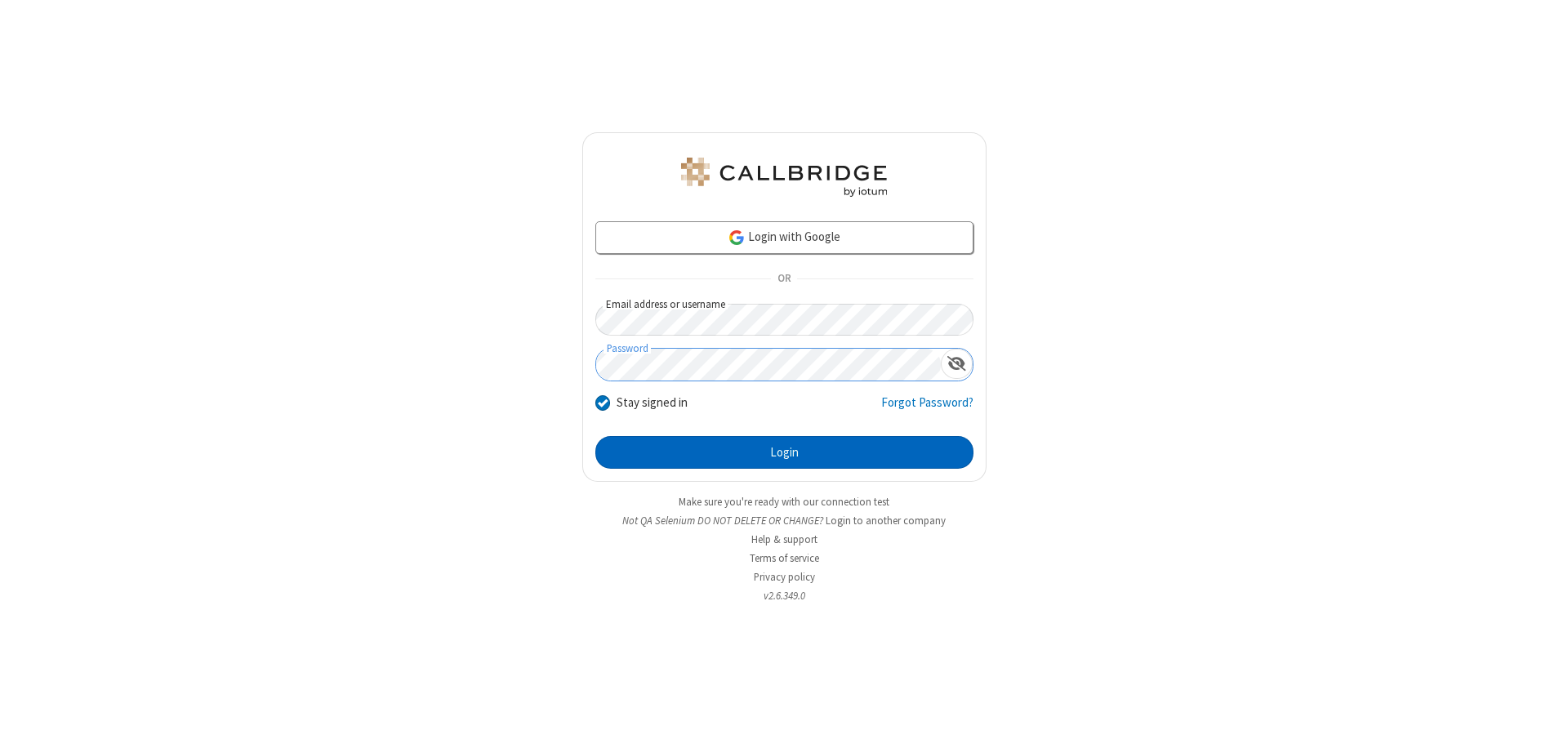
click at [784, 453] on button "Login" at bounding box center [784, 452] width 378 height 32
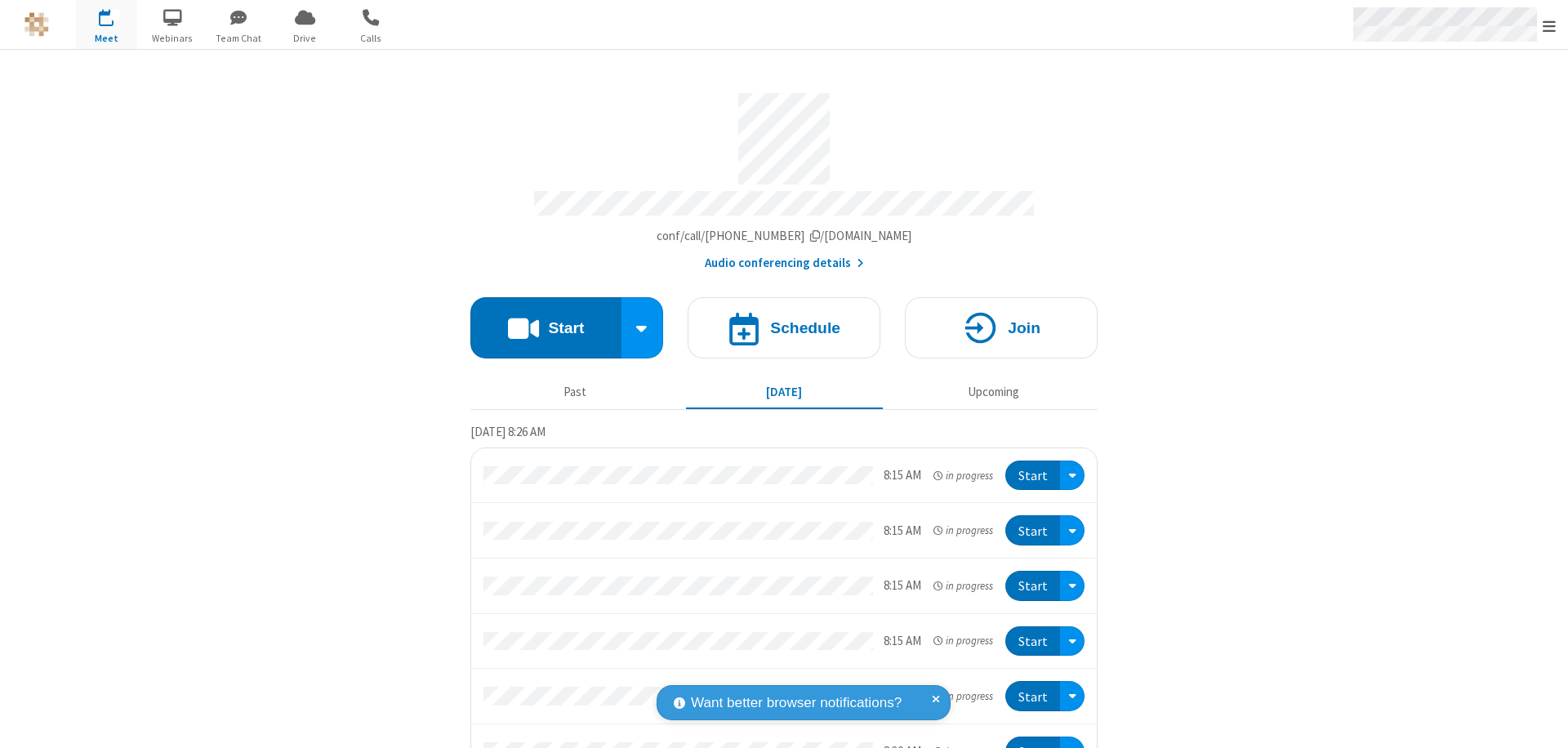
click at [1549, 25] on span "Open menu" at bounding box center [1549, 26] width 13 height 17
click at [106, 24] on span "button" at bounding box center [106, 18] width 61 height 28
click at [778, 320] on h4 "Schedule" at bounding box center [805, 328] width 70 height 16
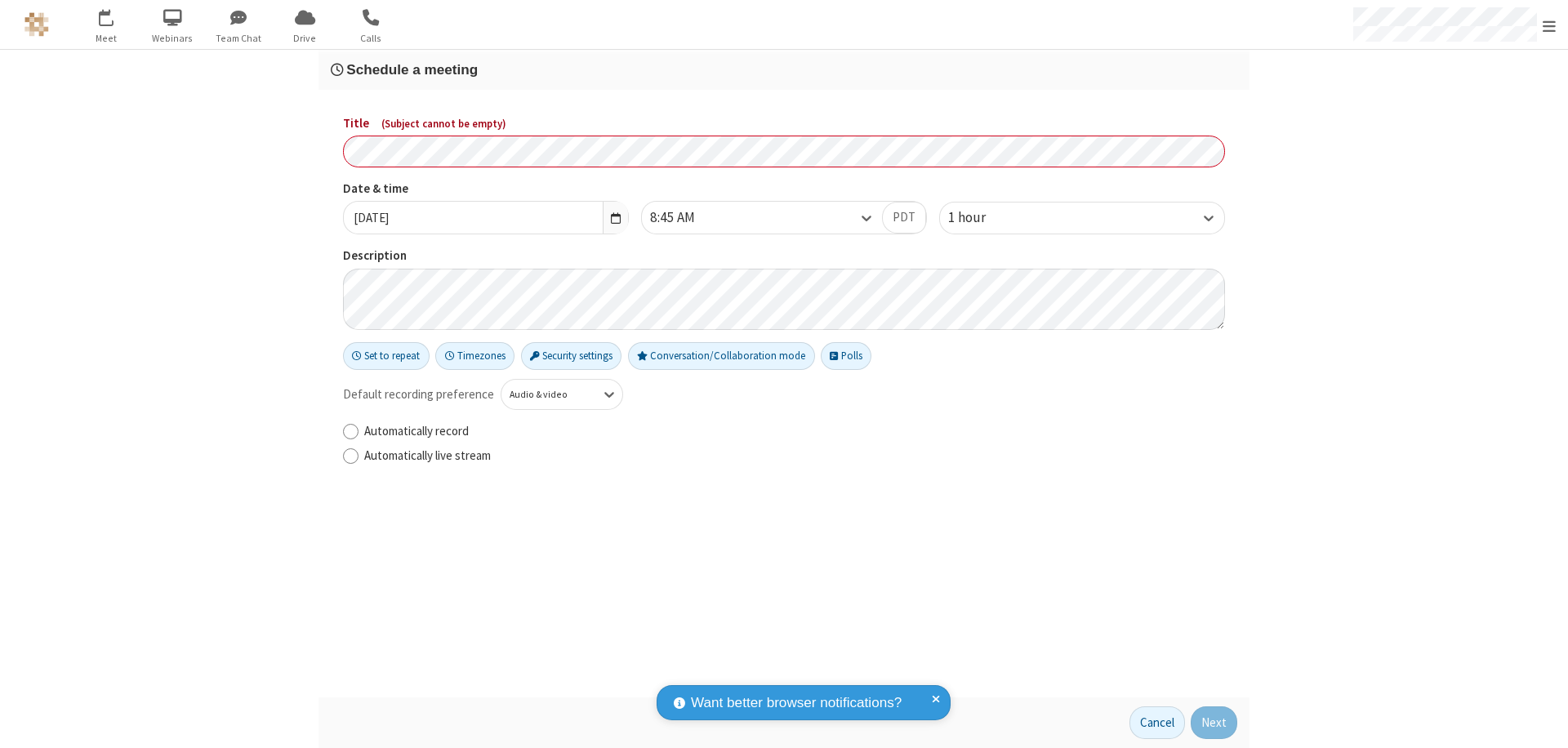
click at [784, 69] on h3 "Schedule a meeting" at bounding box center [783, 69] width 906 height 16
